Goal: Participate in discussion: Engage in conversation with other users on a specific topic

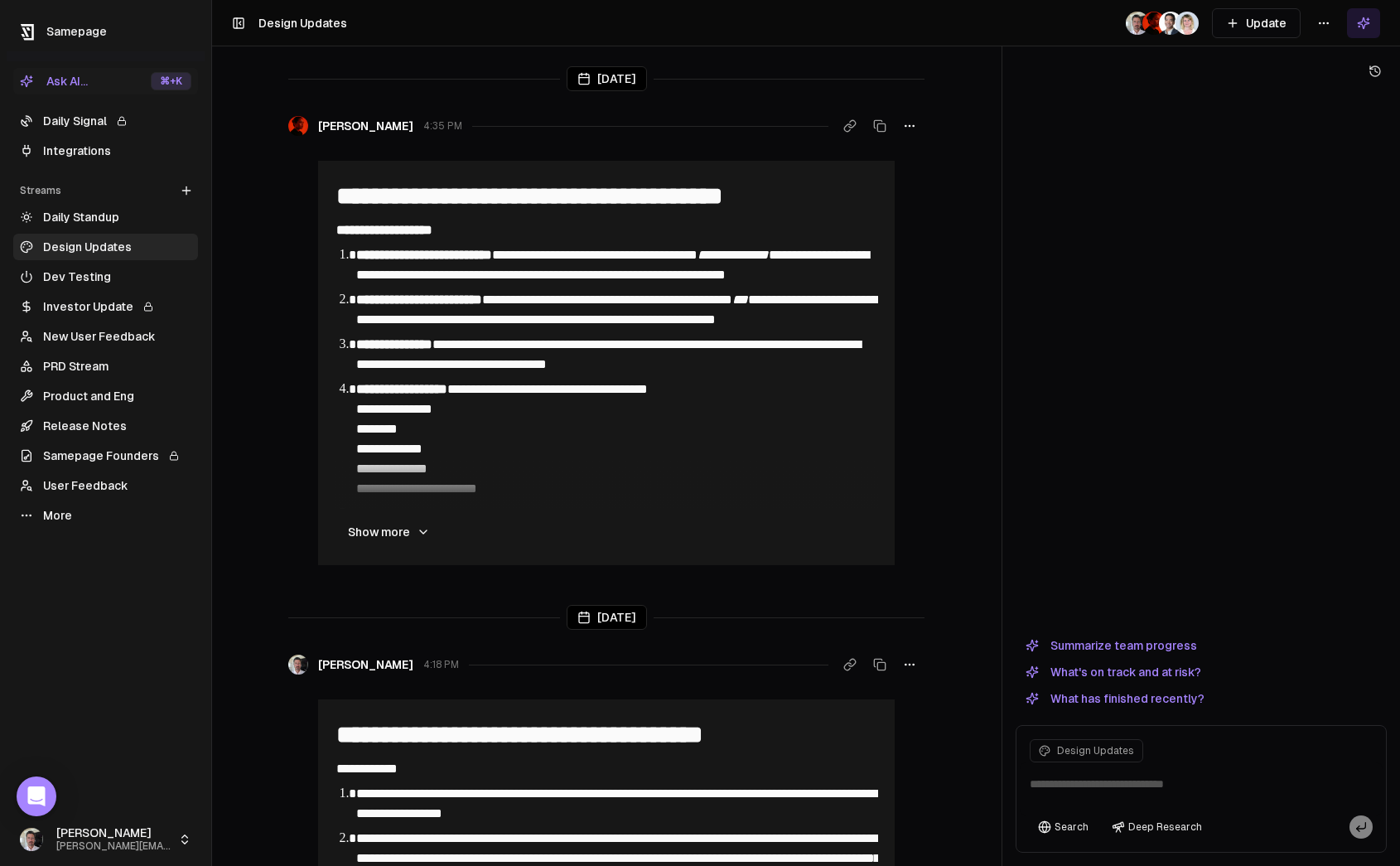
drag, startPoint x: 102, startPoint y: 409, endPoint x: 95, endPoint y: 424, distance: 16.6
click at [102, 409] on ul "Daily Standup Design Updates Dev Testing Investor Update New User Feedback PRD …" at bounding box center [105, 367] width 185 height 325
click at [95, 425] on link "Release Notes" at bounding box center [105, 426] width 185 height 27
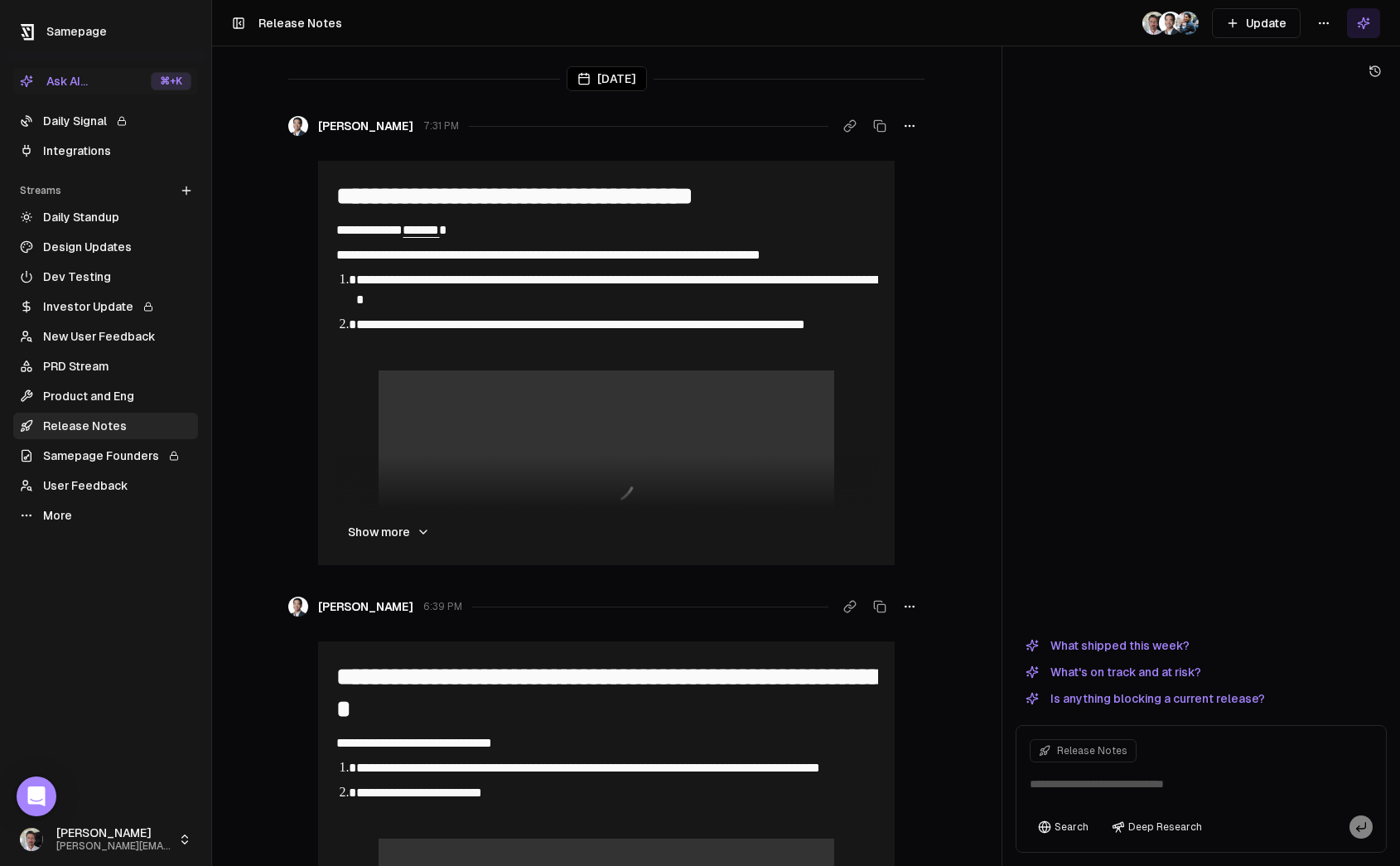
click at [13, 413] on link "Release Notes" at bounding box center [105, 426] width 185 height 27
click at [98, 427] on link "Release Notes" at bounding box center [105, 426] width 185 height 27
click at [82, 334] on link "New User Feedback" at bounding box center [105, 336] width 185 height 27
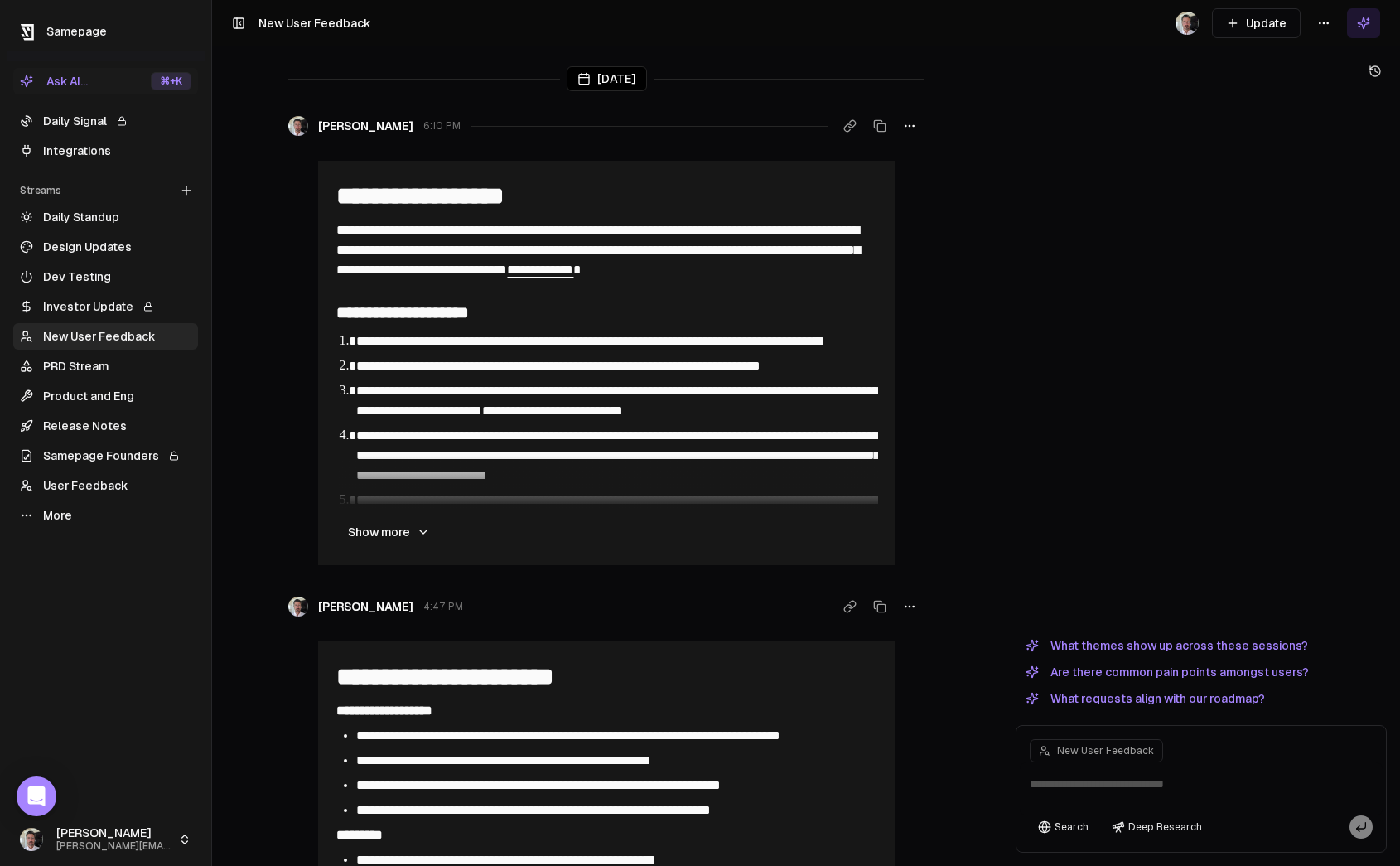
click at [50, 477] on link "User Feedback" at bounding box center [105, 486] width 185 height 27
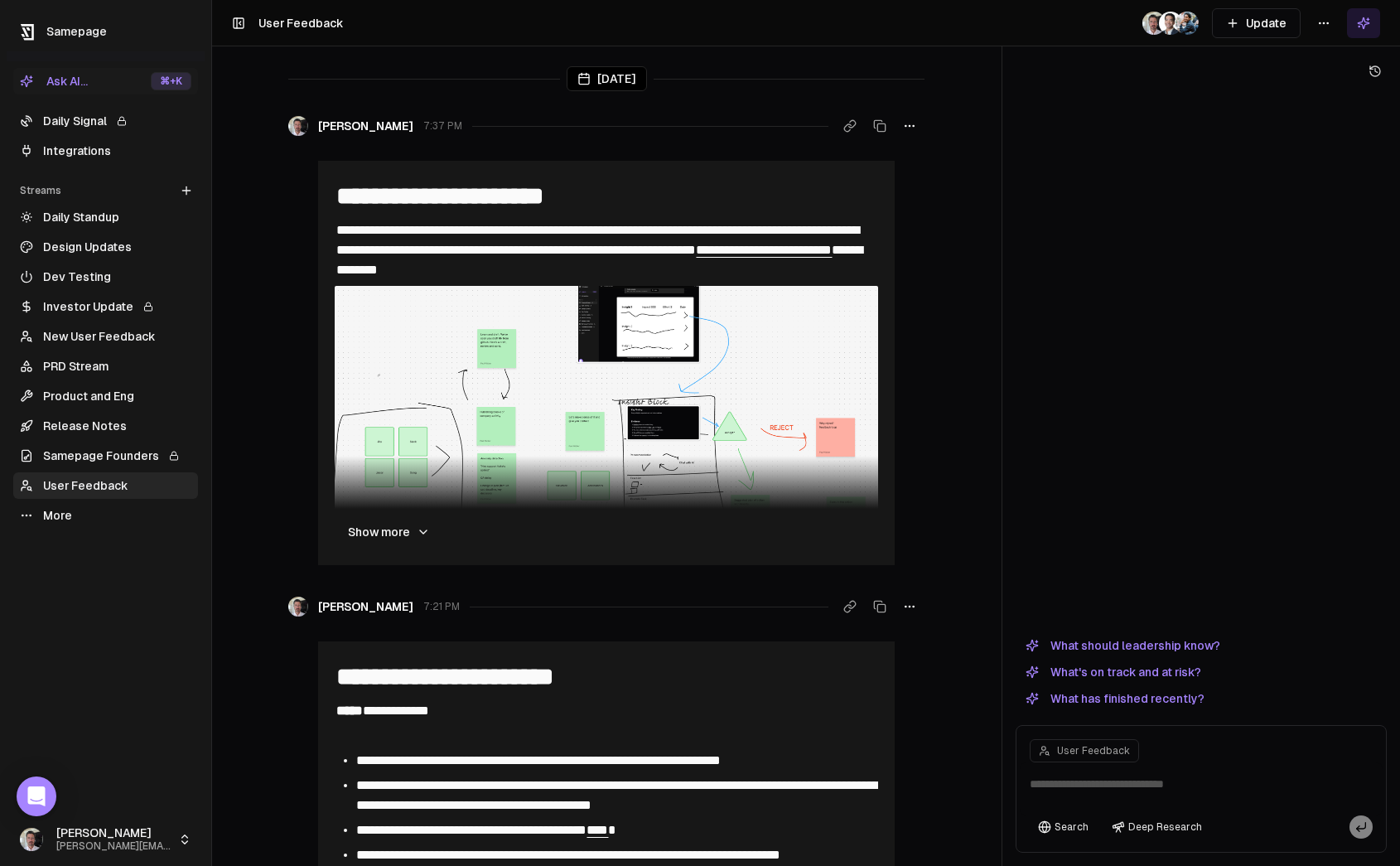
click at [43, 514] on link "More" at bounding box center [105, 515] width 185 height 27
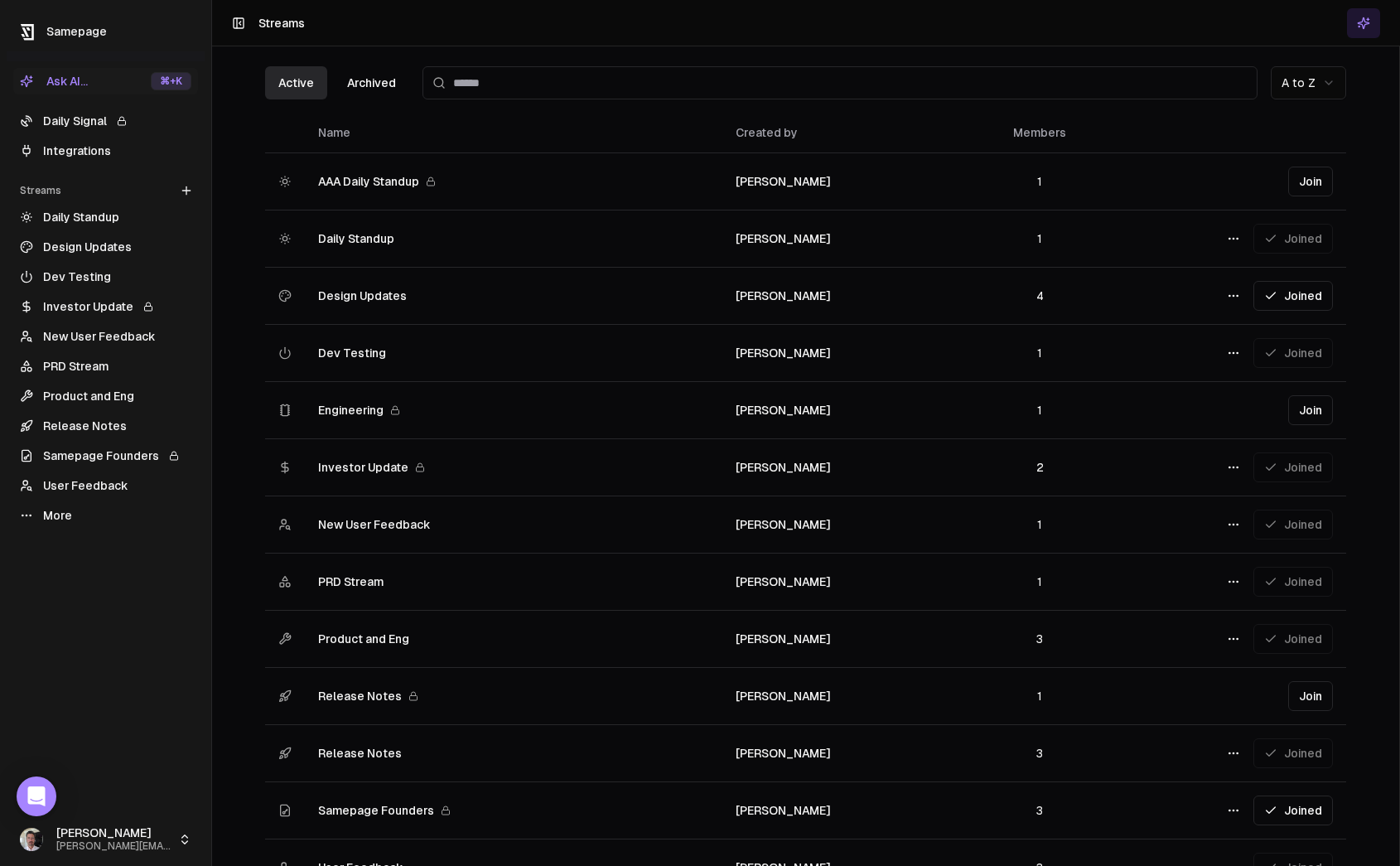
scroll to position [112, 0]
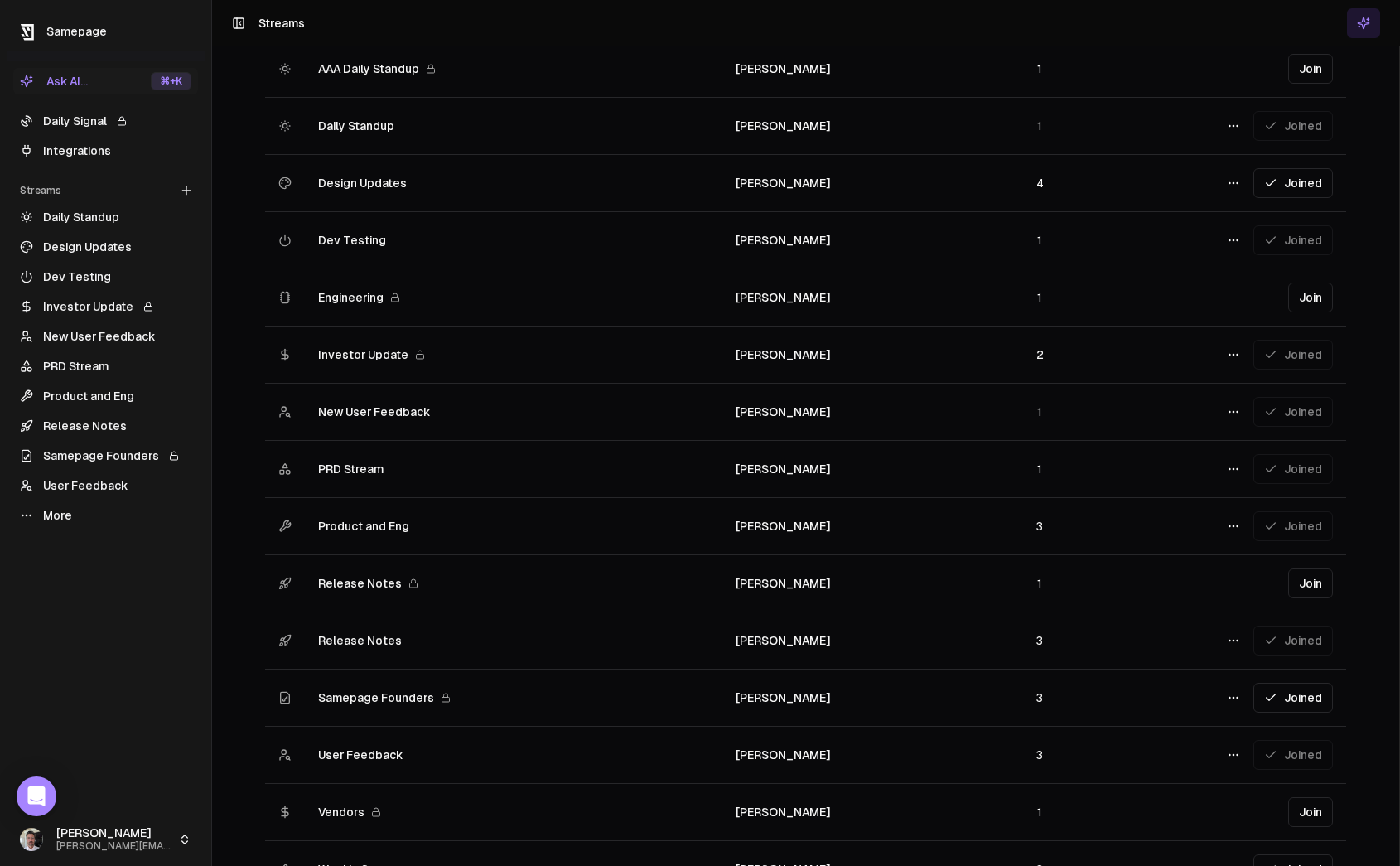
click at [354, 578] on span "Release Notes" at bounding box center [360, 583] width 84 height 17
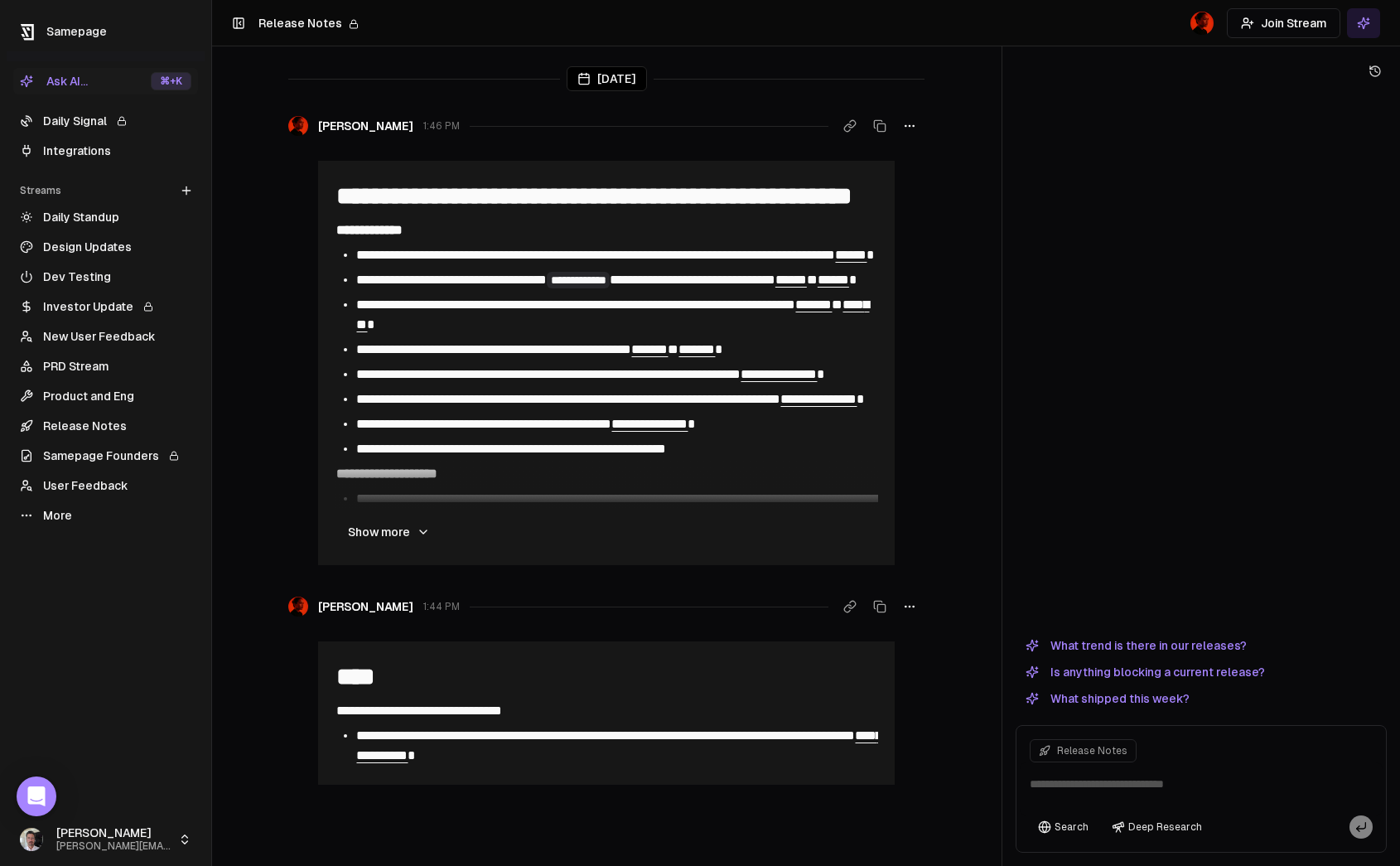
click at [66, 515] on link "More" at bounding box center [105, 515] width 185 height 27
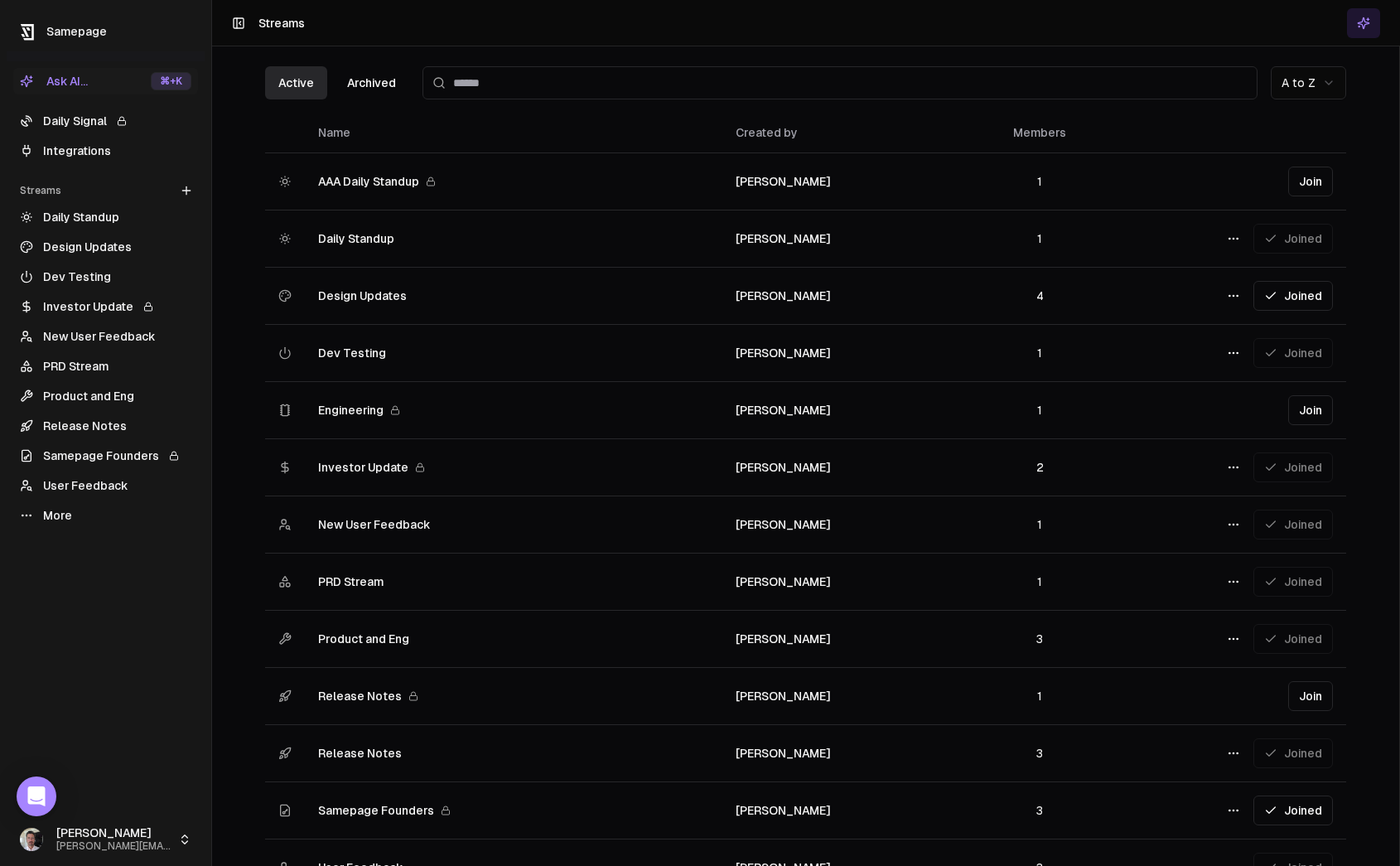
click at [364, 182] on span "AAA Daily Standup" at bounding box center [368, 181] width 101 height 17
click at [345, 241] on span "Daily Standup" at bounding box center [356, 238] width 76 height 17
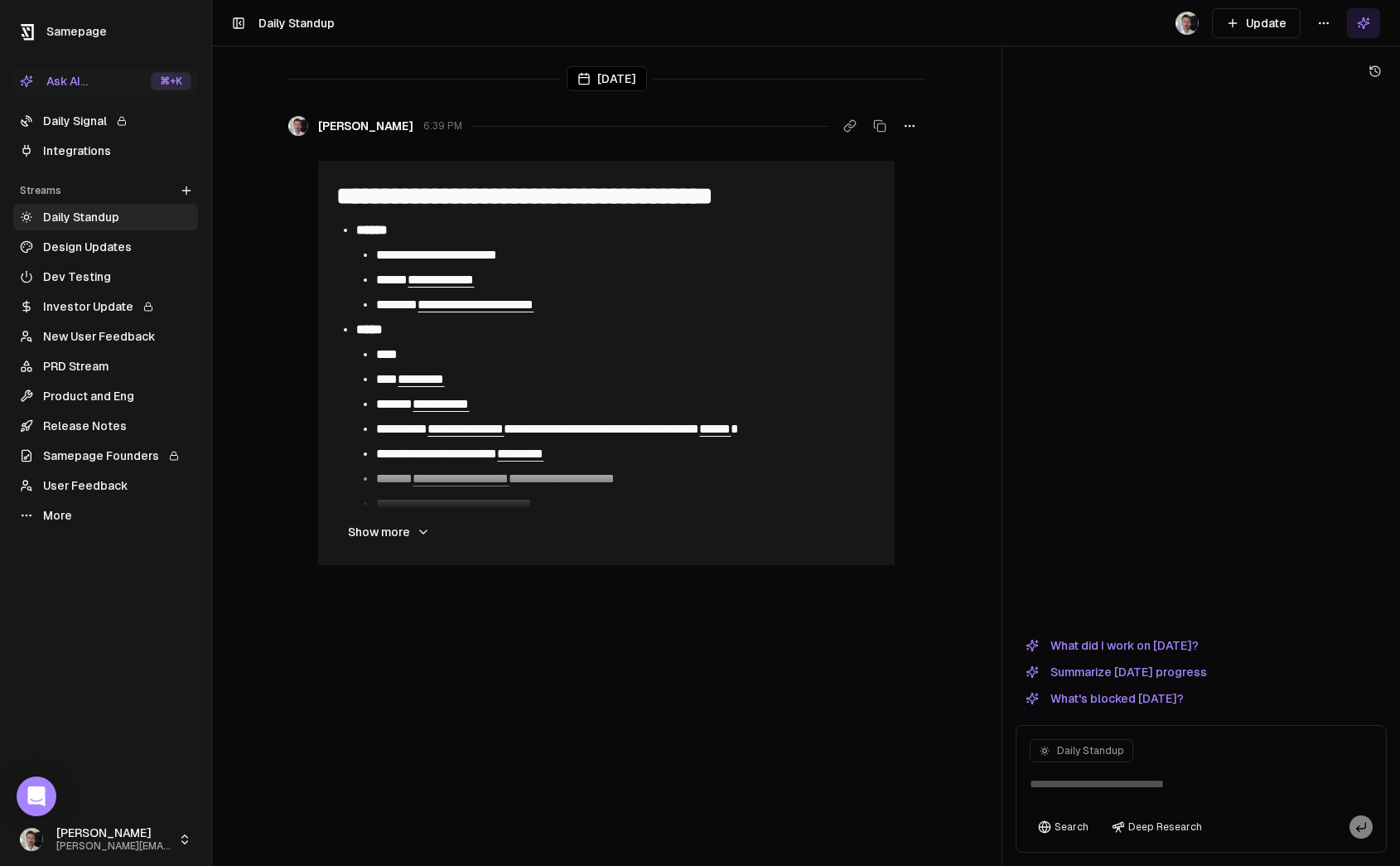
click at [1263, 29] on button "Update" at bounding box center [1256, 22] width 88 height 29
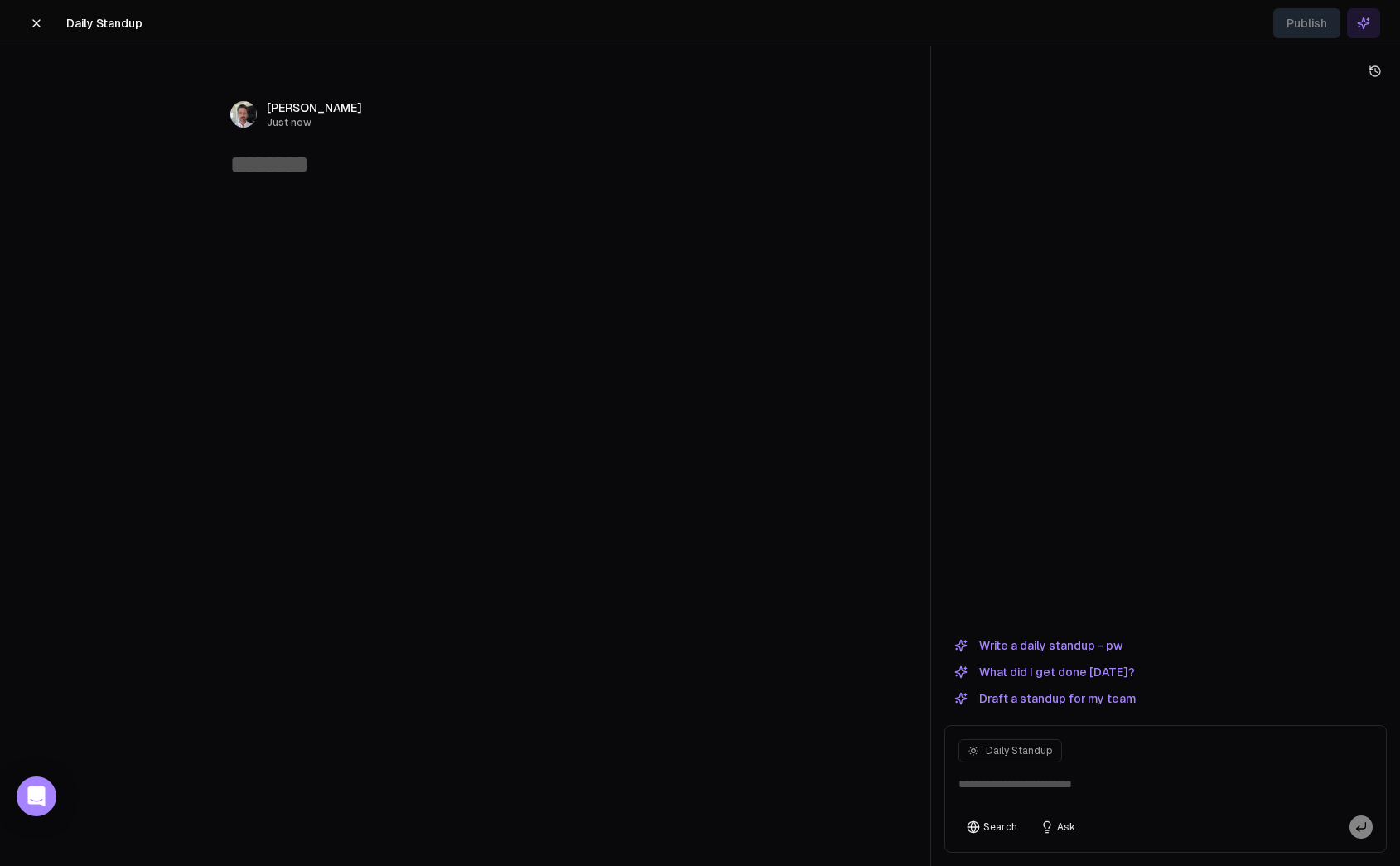
click at [1027, 650] on button "Write a daily standup - pw" at bounding box center [1038, 646] width 188 height 20
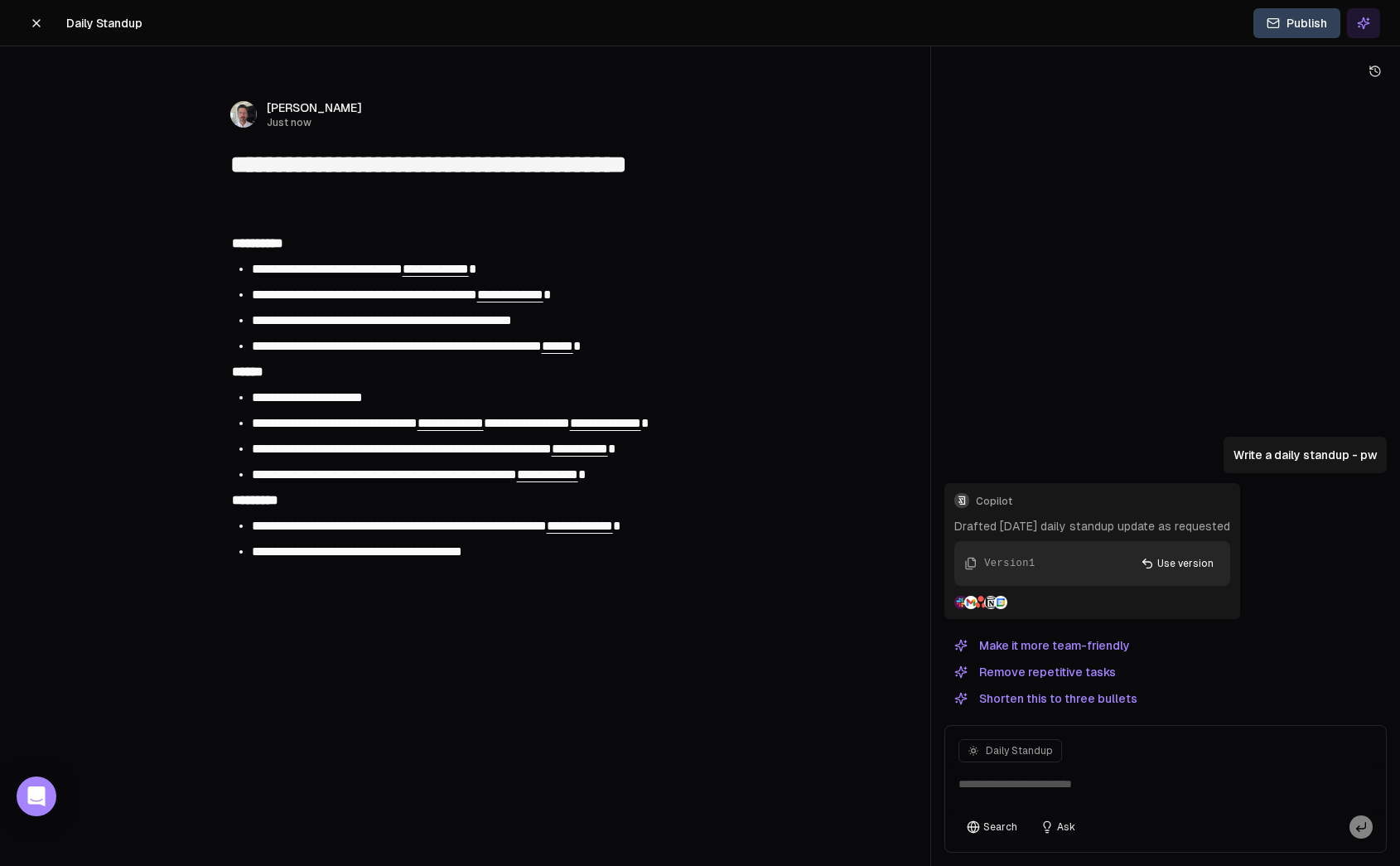
type textarea "**********"
click at [573, 345] on span "******" at bounding box center [557, 346] width 31 height 12
click at [608, 381] on link "Open link in a new tab" at bounding box center [602, 382] width 27 height 23
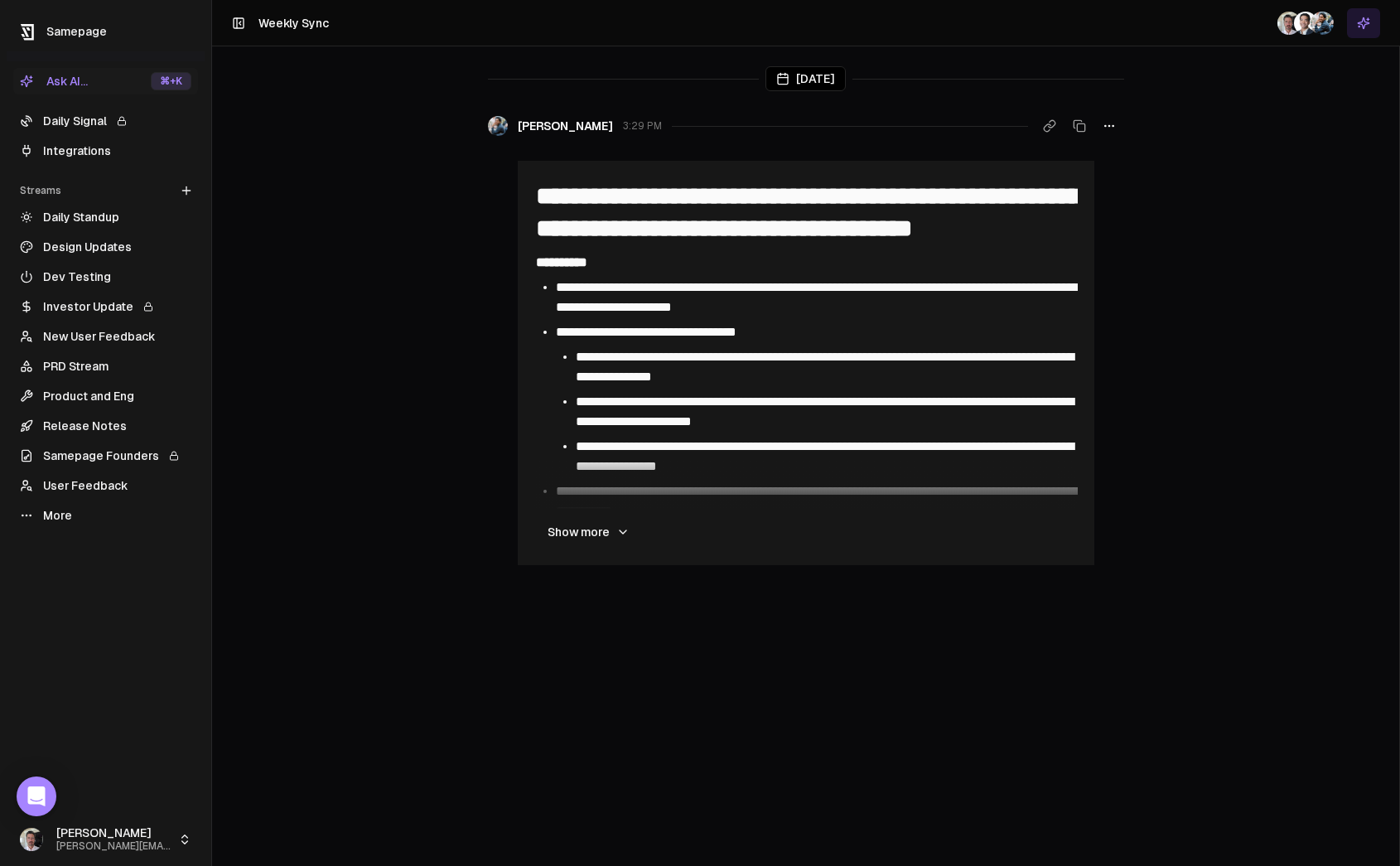
click at [311, 170] on main "**********" at bounding box center [805, 433] width 1187 height 866
click at [95, 419] on link "Release Notes" at bounding box center [105, 426] width 185 height 27
